Goal: Communication & Community: Answer question/provide support

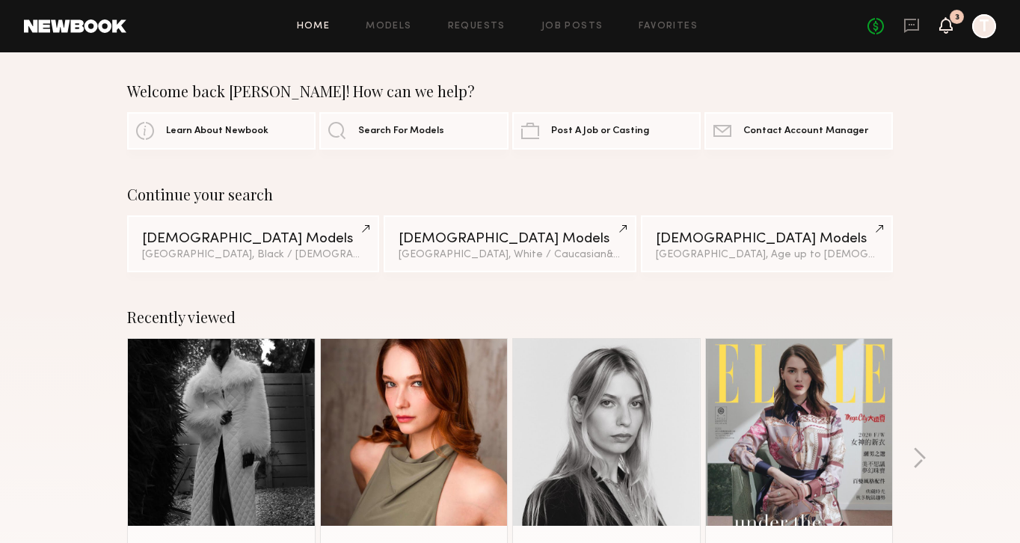
click at [947, 24] on icon at bounding box center [946, 24] width 12 height 10
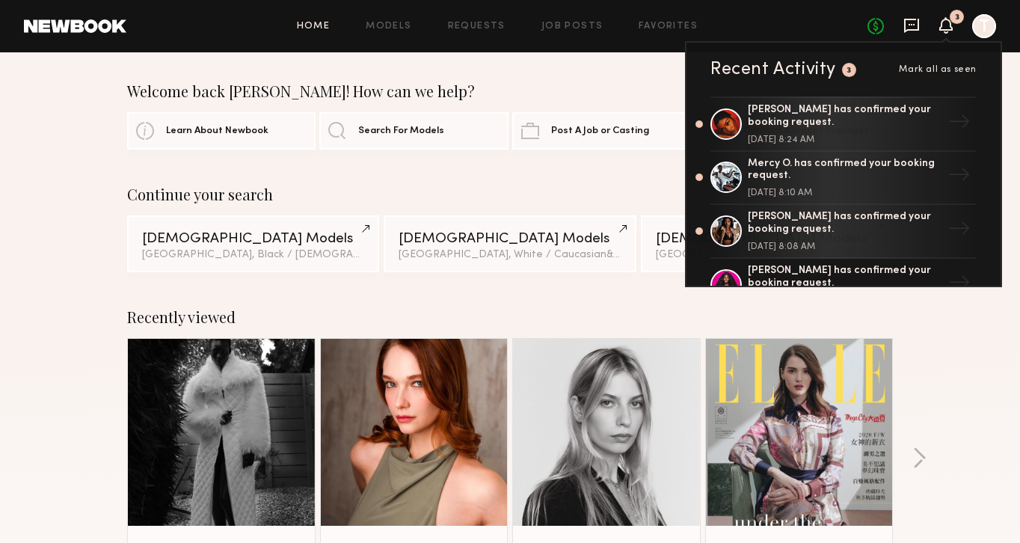
click at [911, 28] on icon at bounding box center [911, 25] width 16 height 16
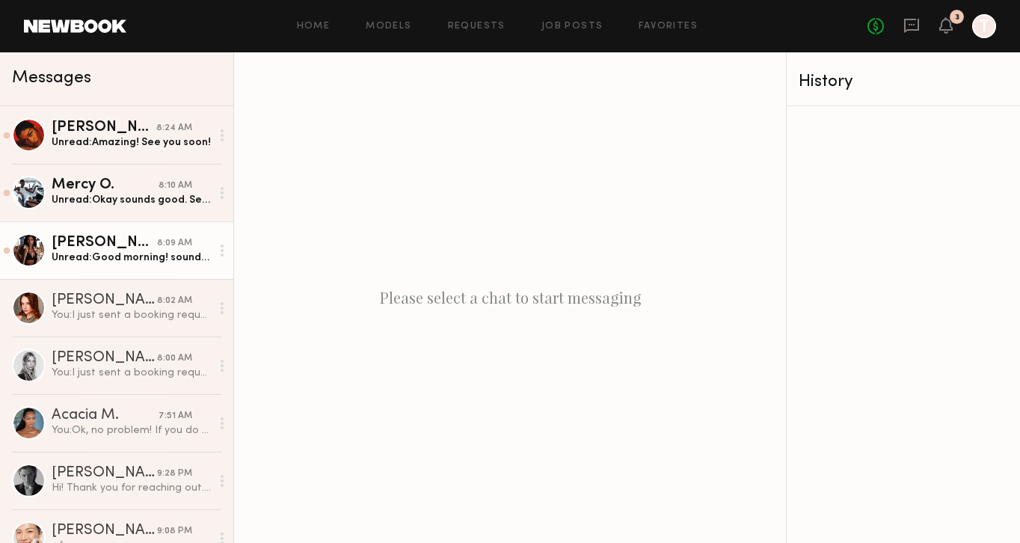
click at [129, 250] on div "Unread: Good morning! sounds good, ill see you at 1:30" at bounding box center [131, 257] width 159 height 14
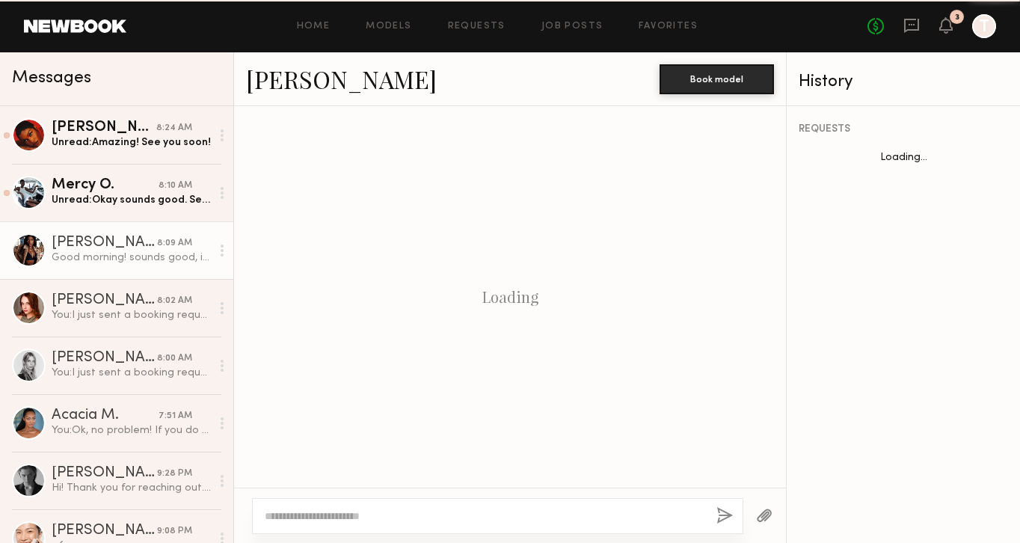
scroll to position [1211, 0]
